Goal: Task Accomplishment & Management: Complete application form

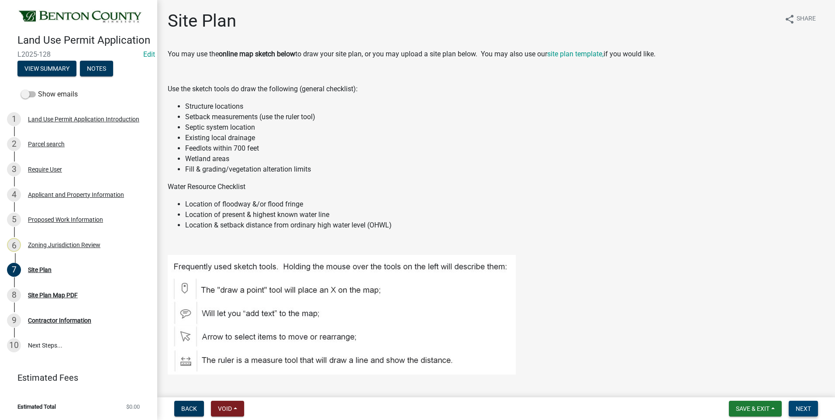
click at [809, 411] on span "Next" at bounding box center [802, 408] width 15 height 7
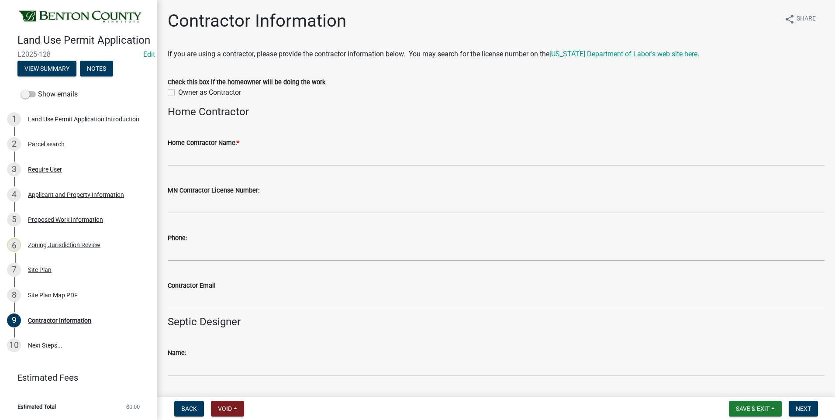
click at [178, 93] on label "Owner as Contractor" at bounding box center [209, 92] width 63 height 10
click at [178, 93] on input "Owner as Contractor" at bounding box center [181, 90] width 6 height 6
checkbox input "true"
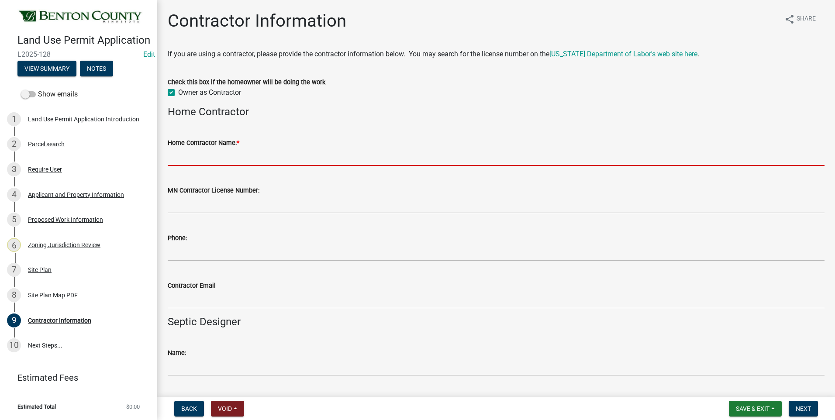
click at [207, 158] on input "Home Contractor Name: *" at bounding box center [496, 157] width 657 height 18
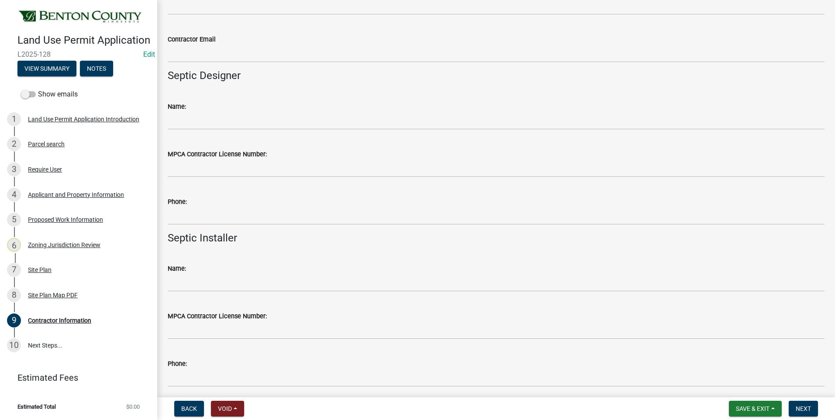
scroll to position [280, 0]
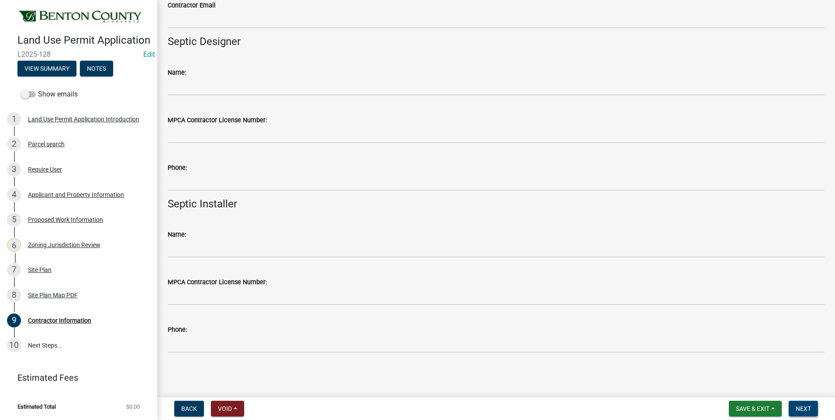
type input "Mark"
drag, startPoint x: 806, startPoint y: 408, endPoint x: 820, endPoint y: 395, distance: 18.5
click at [814, 399] on nav "Back Void Withdraw Lock Expire Void Save & Exit Save Save & Exit Next" at bounding box center [496, 408] width 678 height 23
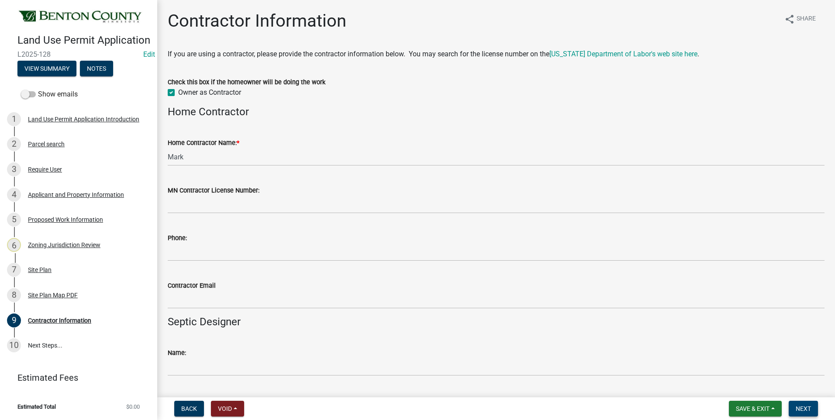
click at [801, 413] on button "Next" at bounding box center [803, 409] width 29 height 16
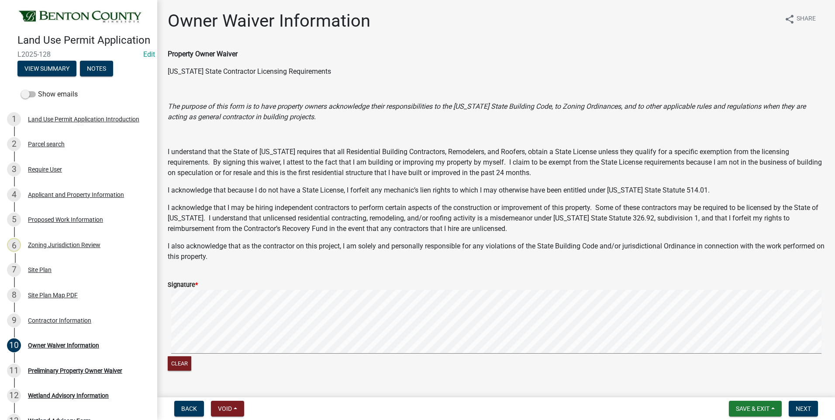
scroll to position [68, 0]
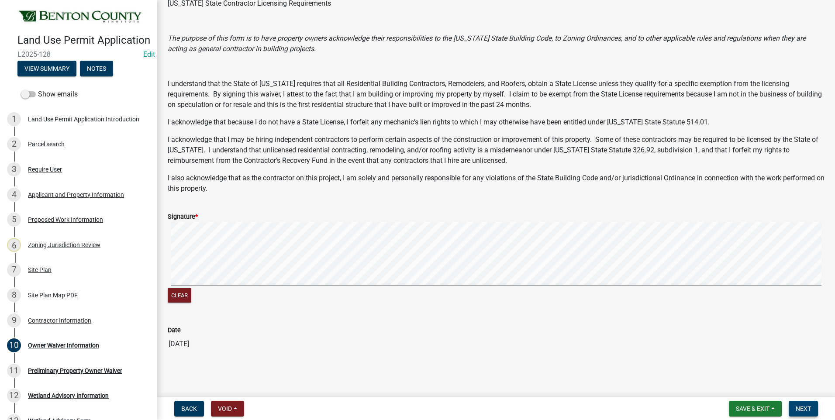
click at [803, 411] on span "Next" at bounding box center [802, 408] width 15 height 7
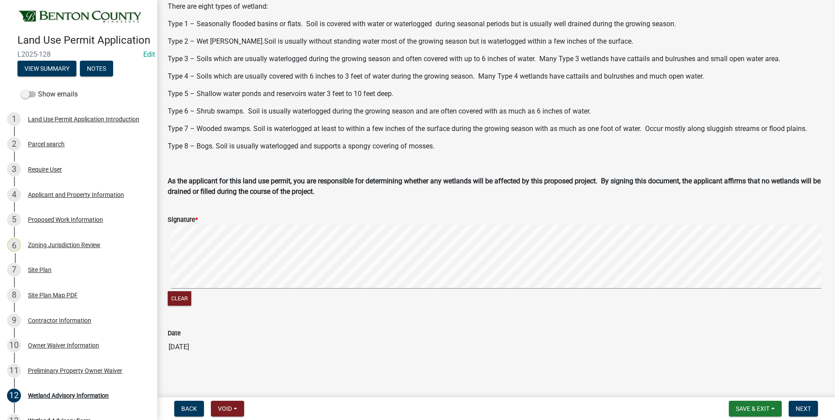
scroll to position [208, 0]
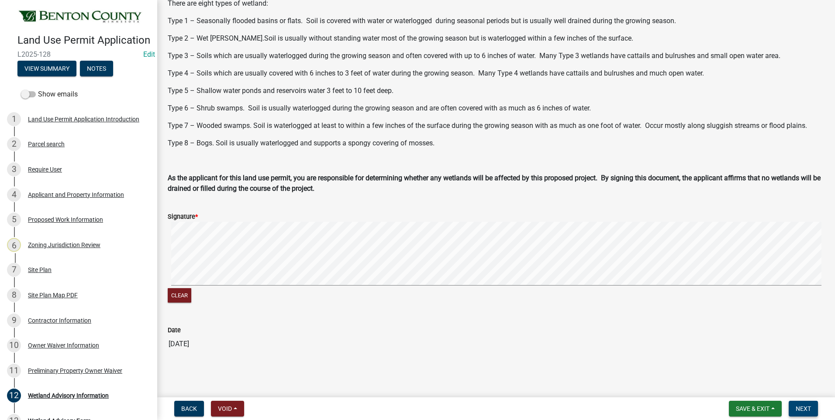
click at [796, 411] on span "Next" at bounding box center [802, 408] width 15 height 7
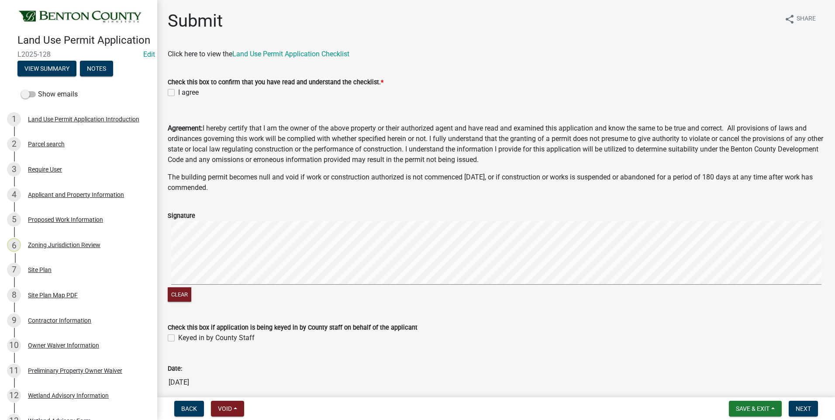
drag, startPoint x: 172, startPoint y: 93, endPoint x: 186, endPoint y: 153, distance: 61.6
click at [178, 93] on label "I agree" at bounding box center [188, 92] width 21 height 10
click at [178, 93] on input "I agree" at bounding box center [181, 90] width 6 height 6
checkbox input "true"
click at [178, 337] on label "Keyed in by County Staff" at bounding box center [216, 338] width 76 height 10
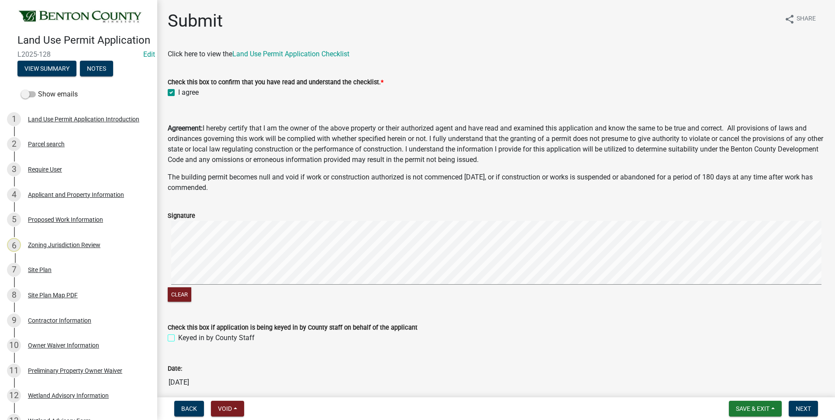
click at [178, 337] on input "Keyed in by County Staff" at bounding box center [181, 336] width 6 height 6
checkbox input "true"
click at [806, 407] on span "Next" at bounding box center [802, 408] width 15 height 7
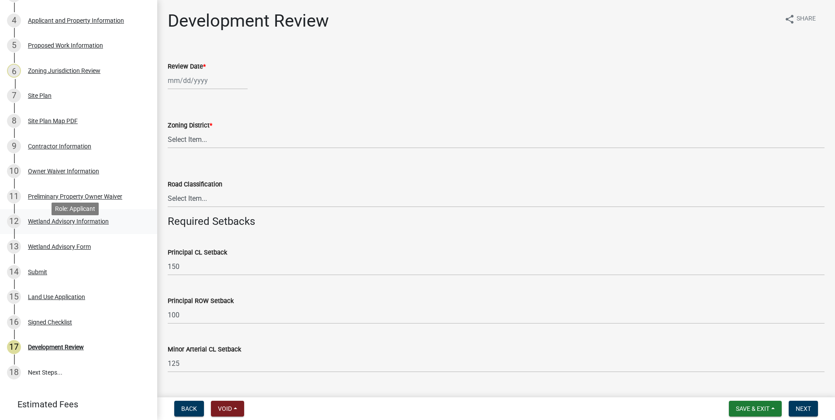
scroll to position [175, 0]
click at [62, 300] on div "Land Use Application" at bounding box center [56, 296] width 57 height 6
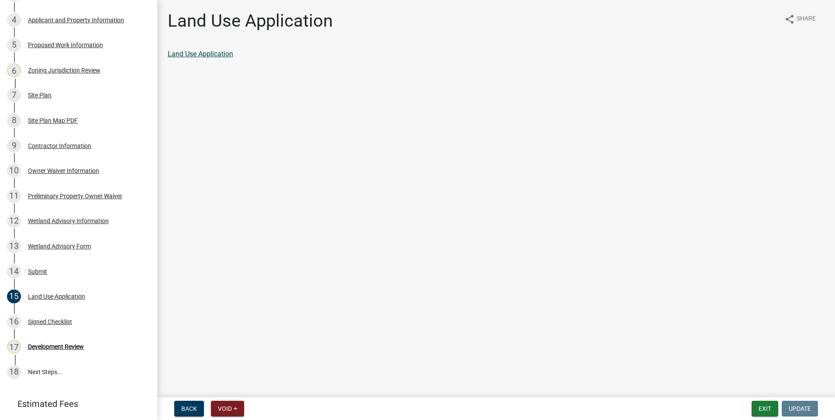
click at [210, 53] on link "Land Use Application" at bounding box center [200, 54] width 65 height 8
